Goal: Task Accomplishment & Management: Use online tool/utility

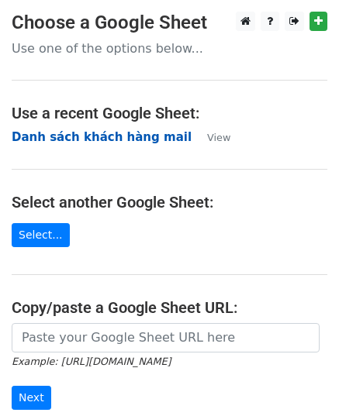
click at [106, 136] on strong "Danh sách khách hàng mail" at bounding box center [102, 137] width 180 height 14
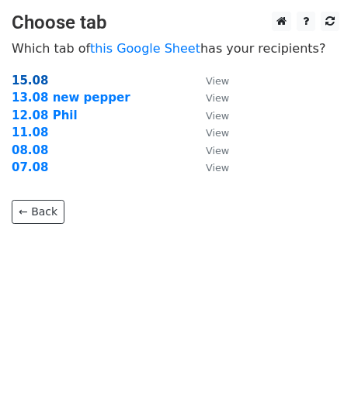
click at [38, 81] on strong "15.08" at bounding box center [30, 81] width 36 height 14
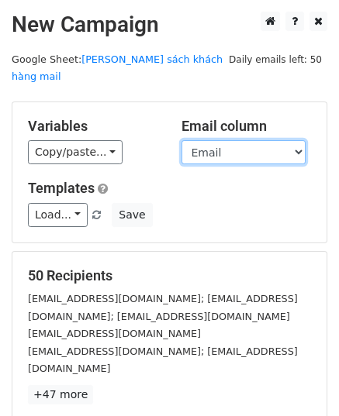
click at [212, 140] on select "Email" at bounding box center [243, 152] width 124 height 24
click at [181, 140] on select "Email" at bounding box center [243, 152] width 124 height 24
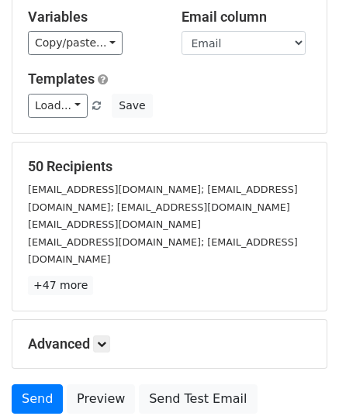
scroll to position [183, 0]
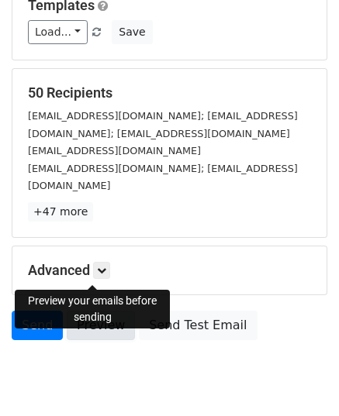
click at [92, 311] on link "Preview" at bounding box center [101, 325] width 68 height 29
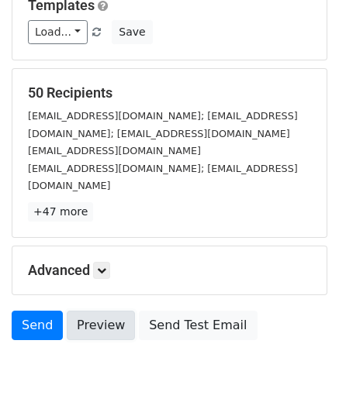
click at [92, 311] on link "Preview" at bounding box center [101, 325] width 68 height 29
